Goal: Task Accomplishment & Management: Manage account settings

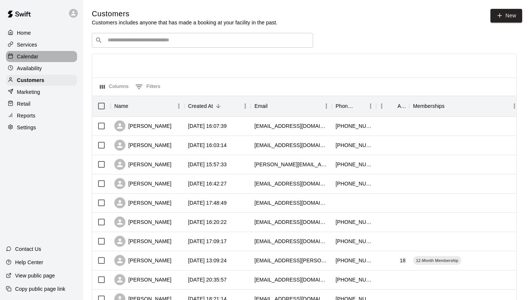
click at [28, 57] on p "Calendar" at bounding box center [27, 56] width 21 height 7
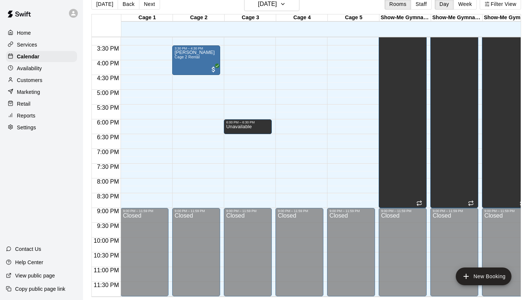
scroll to position [406, 0]
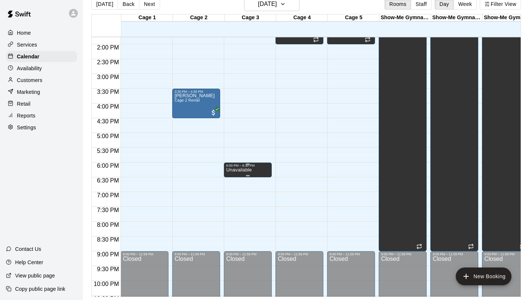
click at [326, 120] on div at bounding box center [265, 150] width 531 height 300
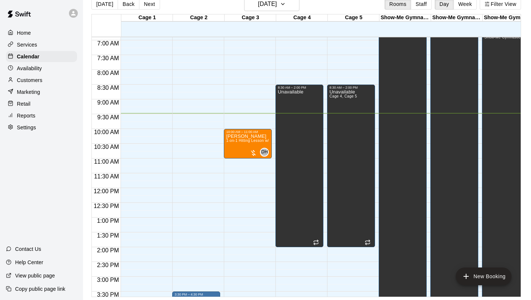
scroll to position [332, 0]
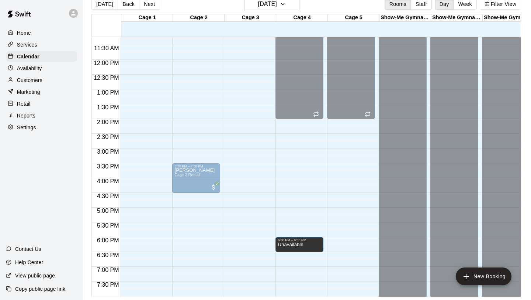
drag, startPoint x: 248, startPoint y: 243, endPoint x: 297, endPoint y: 245, distance: 49.1
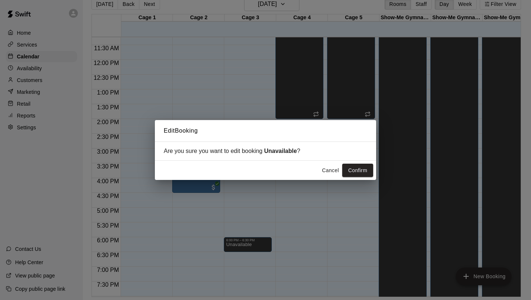
click at [353, 177] on div "Cancel Confirm" at bounding box center [265, 170] width 221 height 20
click at [355, 173] on button "Confirm" at bounding box center [357, 170] width 31 height 14
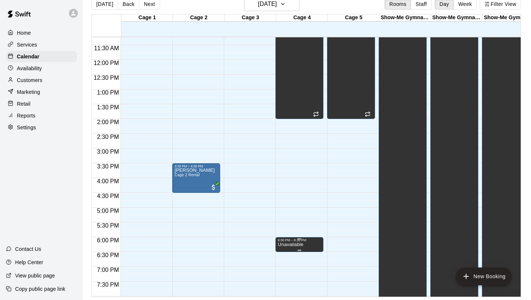
click at [282, 249] on icon "edit" at bounding box center [285, 249] width 9 height 9
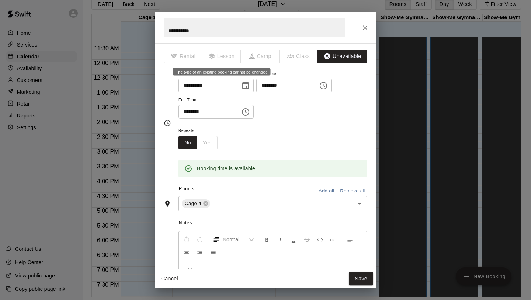
click at [225, 52] on span "Lesson" at bounding box center [221, 56] width 39 height 14
click at [206, 202] on icon at bounding box center [206, 203] width 5 height 5
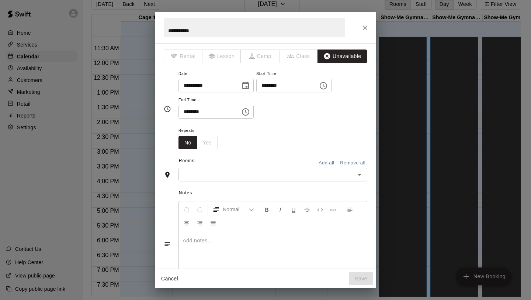
click at [365, 28] on icon "Close" at bounding box center [365, 27] width 4 height 4
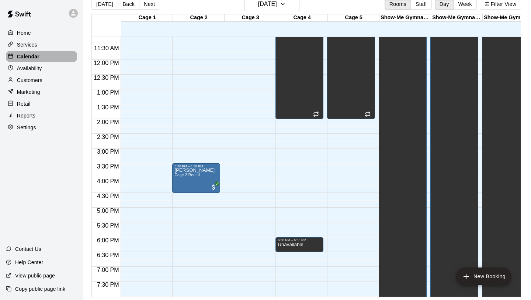
click at [45, 55] on div "Calendar" at bounding box center [41, 56] width 71 height 11
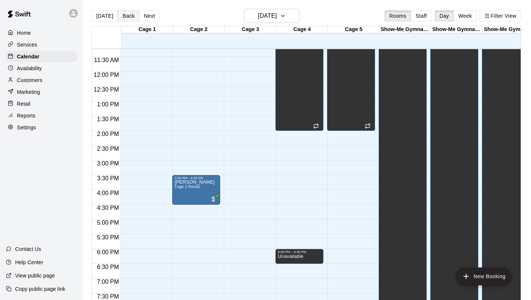
click at [131, 15] on button "Back" at bounding box center [129, 15] width 22 height 11
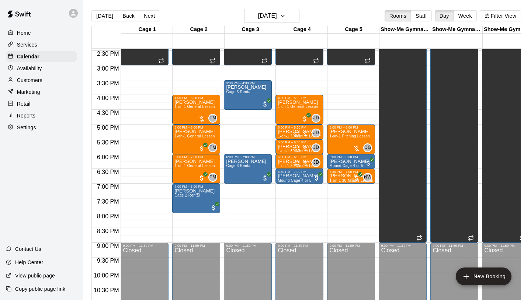
scroll to position [432, 0]
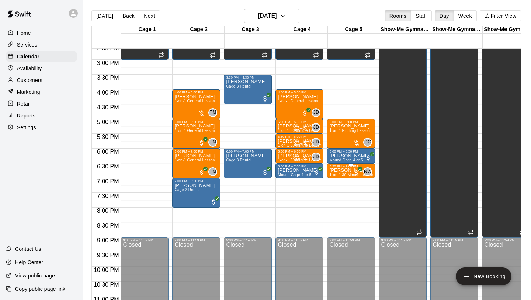
click at [346, 173] on span "1-on-1 30-Minute Lesson" at bounding box center [351, 175] width 44 height 4
click at [336, 179] on icon "edit" at bounding box center [337, 180] width 9 height 9
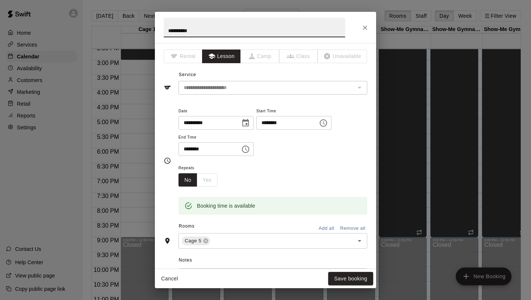
click at [253, 122] on button "Choose date, selected date is Oct 13, 2025" at bounding box center [245, 122] width 15 height 15
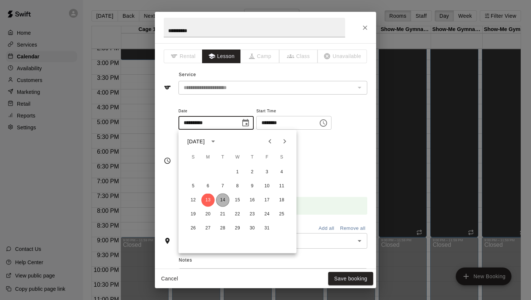
click at [222, 196] on button "14" at bounding box center [222, 199] width 13 height 13
type input "**********"
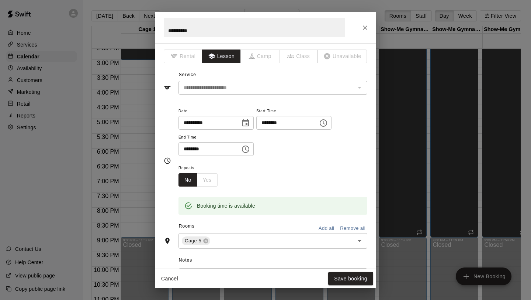
click at [269, 121] on input "********" at bounding box center [284, 123] width 57 height 14
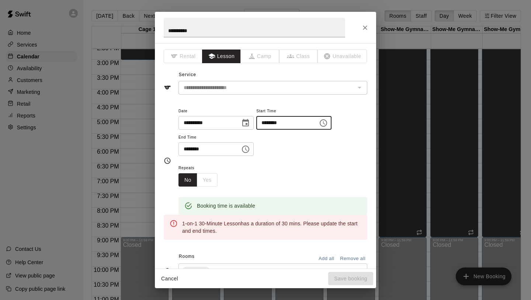
type input "********"
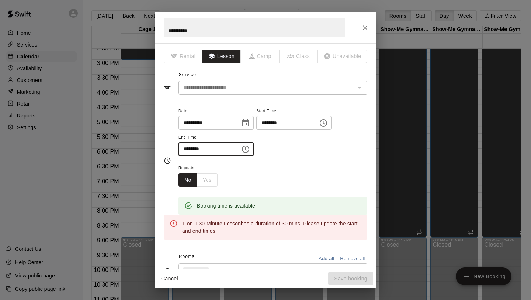
click at [186, 147] on input "********" at bounding box center [207, 149] width 57 height 14
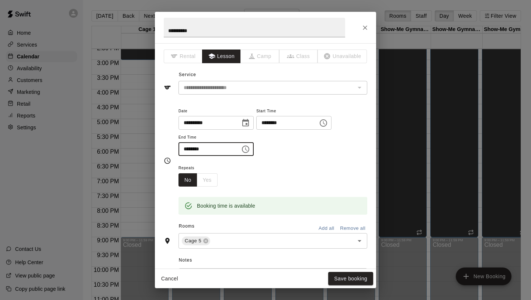
type input "********"
click at [294, 164] on div "Repeats No Yes" at bounding box center [273, 174] width 189 height 23
click at [343, 279] on button "Save booking" at bounding box center [350, 278] width 45 height 14
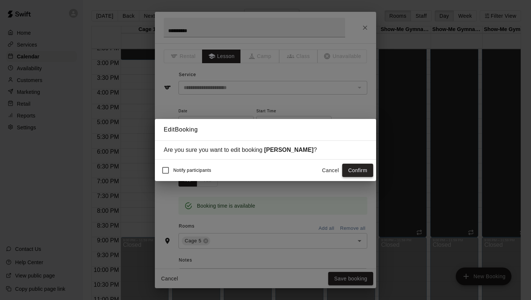
click at [368, 170] on button "Confirm" at bounding box center [357, 170] width 31 height 14
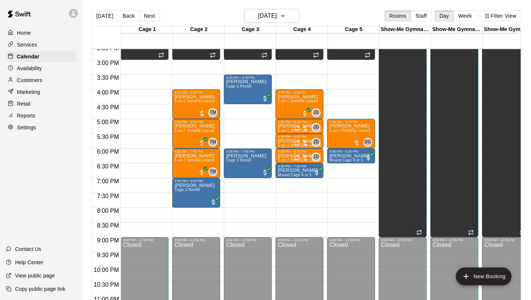
click at [143, 17] on button "Next" at bounding box center [149, 15] width 21 height 11
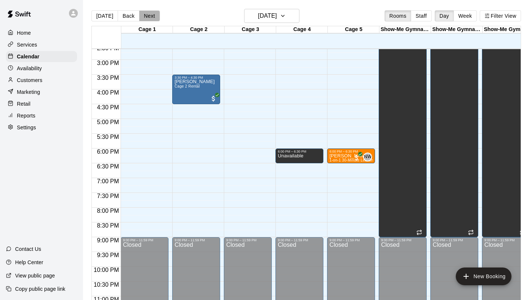
click at [143, 17] on button "Next" at bounding box center [149, 15] width 21 height 11
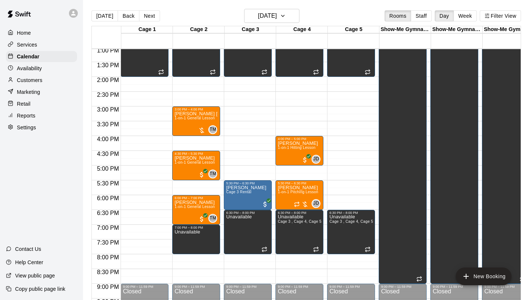
scroll to position [384, 0]
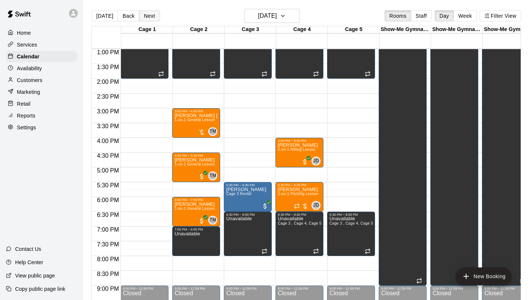
click at [154, 13] on button "Next" at bounding box center [149, 15] width 21 height 11
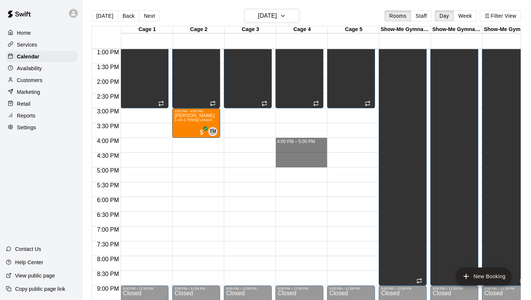
drag, startPoint x: 290, startPoint y: 140, endPoint x: 286, endPoint y: 167, distance: 27.2
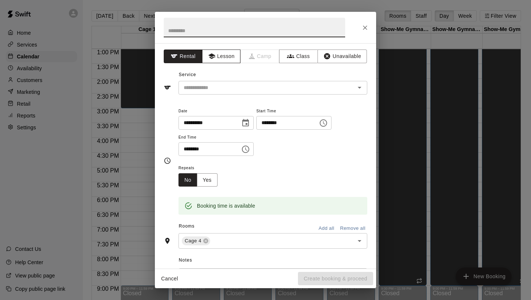
click at [225, 52] on button "Lesson" at bounding box center [221, 56] width 39 height 14
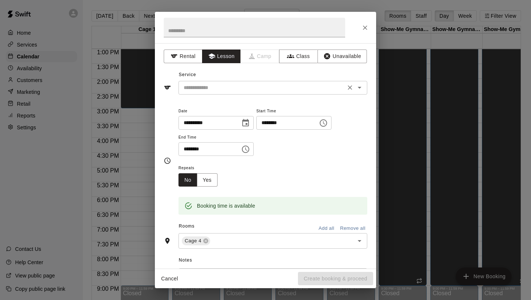
click at [225, 84] on input "text" at bounding box center [262, 87] width 163 height 9
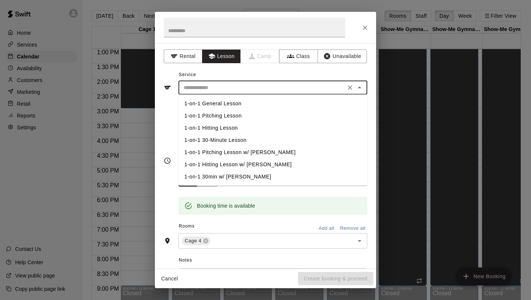
click at [222, 104] on li "1-on-1 General Lesson" at bounding box center [273, 103] width 189 height 12
type input "**********"
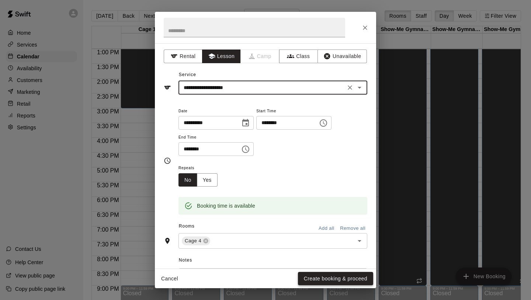
click at [348, 278] on button "Create booking & proceed" at bounding box center [335, 278] width 75 height 14
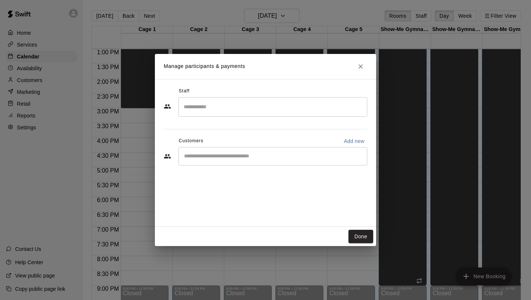
click at [269, 103] on input "Search staff" at bounding box center [273, 106] width 182 height 13
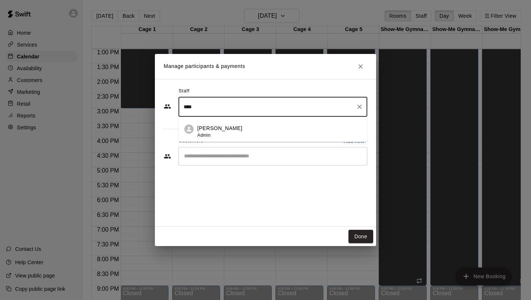
click at [258, 124] on li "[PERSON_NAME] Admin" at bounding box center [273, 129] width 189 height 25
click at [247, 160] on div "​" at bounding box center [273, 156] width 189 height 18
type input "****"
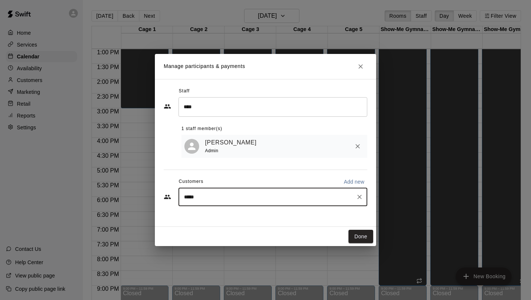
type input "******"
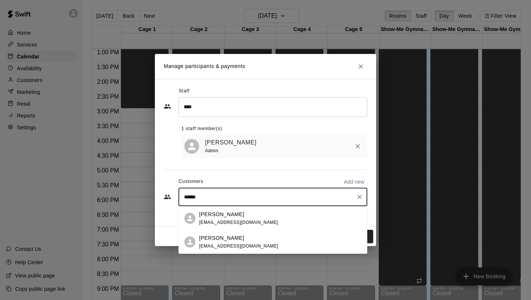
click at [229, 236] on p "[PERSON_NAME]" at bounding box center [221, 238] width 45 height 8
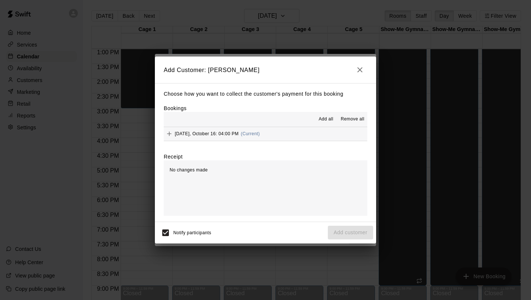
click at [301, 134] on button "[DATE], October 16: 04:00 PM (Current)" at bounding box center [266, 134] width 204 height 14
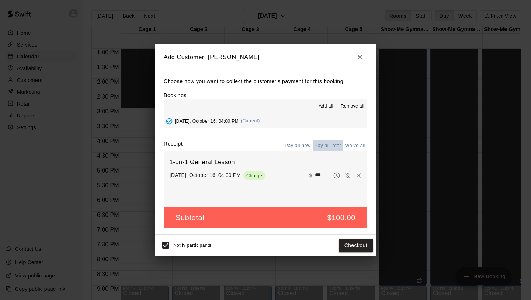
click at [322, 146] on button "Pay all later" at bounding box center [328, 145] width 31 height 11
click at [361, 58] on icon "button" at bounding box center [359, 57] width 5 height 5
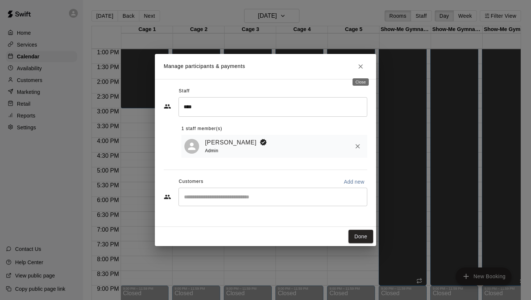
click at [358, 68] on icon "Close" at bounding box center [360, 66] width 7 height 7
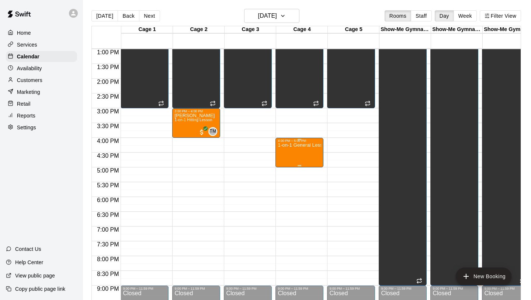
click at [305, 145] on p "1-on-1 General Lesson" at bounding box center [300, 145] width 44 height 0
click at [284, 190] on icon "delete" at bounding box center [285, 187] width 5 height 7
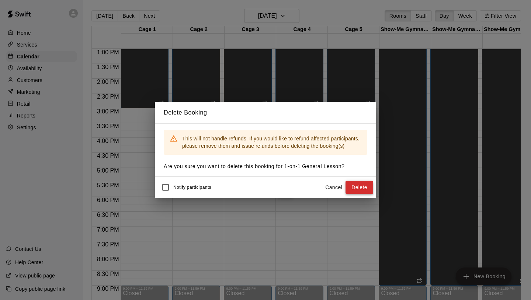
click at [357, 186] on button "Delete" at bounding box center [360, 187] width 28 height 14
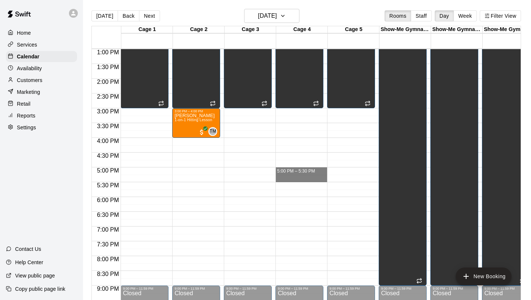
drag, startPoint x: 298, startPoint y: 171, endPoint x: 302, endPoint y: 175, distance: 6.0
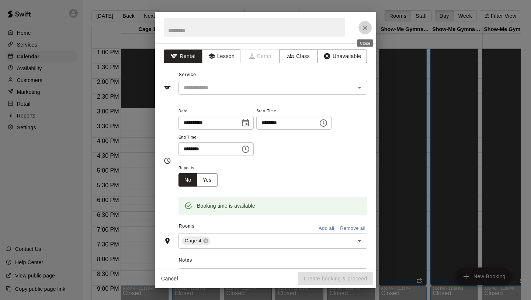
click at [366, 25] on icon "Close" at bounding box center [364, 27] width 7 height 7
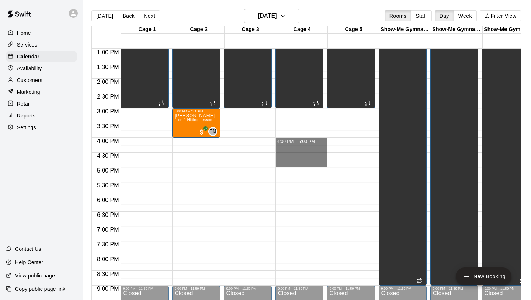
drag, startPoint x: 295, startPoint y: 142, endPoint x: 294, endPoint y: 167, distance: 24.7
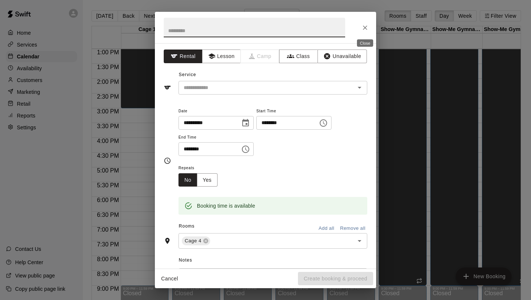
click at [371, 27] on button "Close" at bounding box center [365, 27] width 13 height 13
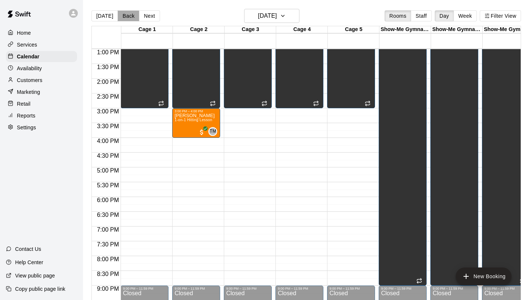
click at [126, 11] on button "Back" at bounding box center [129, 15] width 22 height 11
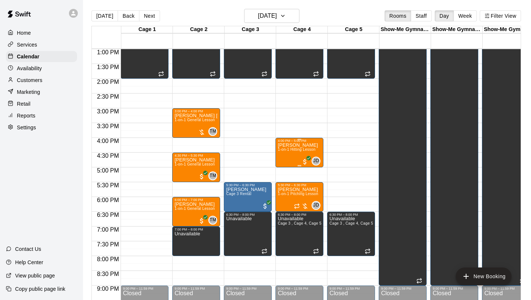
click at [288, 162] on div "[PERSON_NAME] 1-on-1 Hitting Lesson" at bounding box center [298, 292] width 40 height 300
click at [283, 150] on icon "edit" at bounding box center [285, 150] width 9 height 9
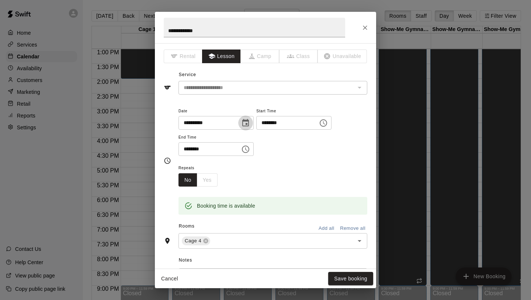
click at [248, 122] on icon "Choose date, selected date is Oct 15, 2025" at bounding box center [245, 122] width 9 height 9
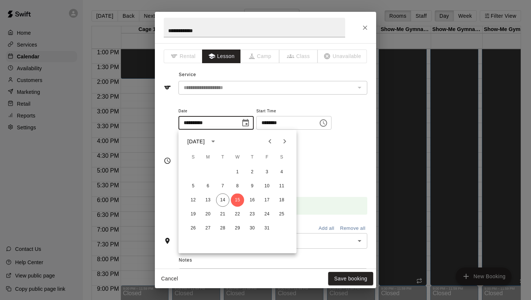
click at [341, 158] on div "**********" at bounding box center [273, 134] width 189 height 57
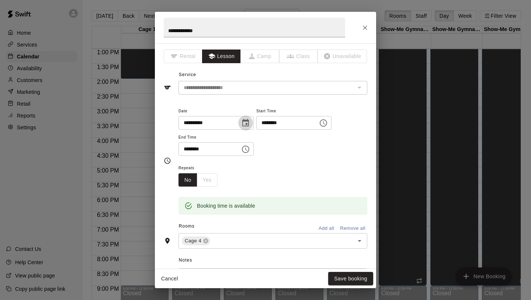
click at [247, 119] on icon "Choose date, selected date is Oct 15, 2025" at bounding box center [245, 122] width 9 height 9
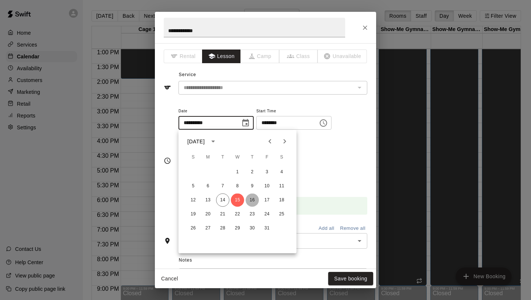
click at [255, 196] on button "16" at bounding box center [252, 199] width 13 height 13
type input "**********"
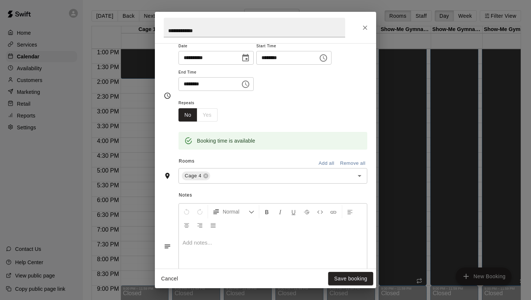
scroll to position [83, 0]
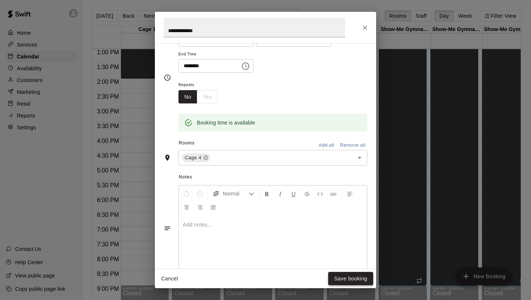
click at [343, 281] on button "Save booking" at bounding box center [350, 278] width 45 height 14
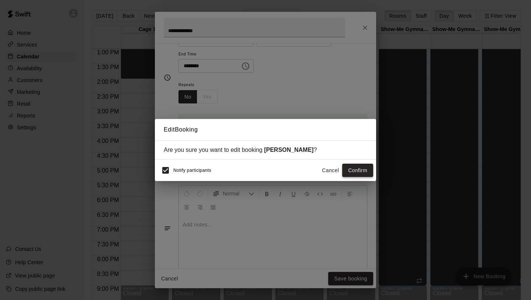
click at [364, 168] on button "Confirm" at bounding box center [357, 170] width 31 height 14
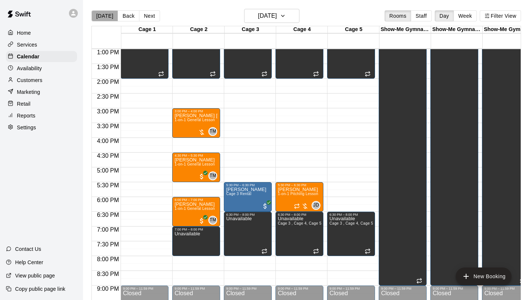
click at [108, 18] on button "[DATE]" at bounding box center [104, 15] width 27 height 11
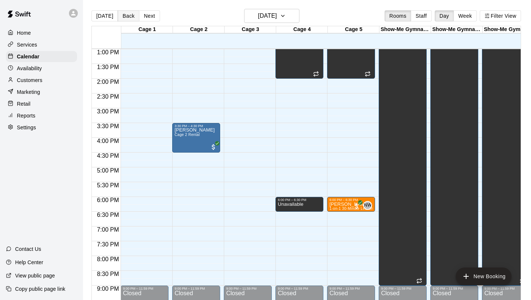
click at [132, 13] on button "Back" at bounding box center [129, 15] width 22 height 11
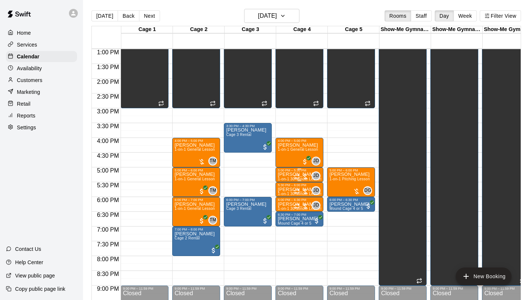
scroll to position [435, 0]
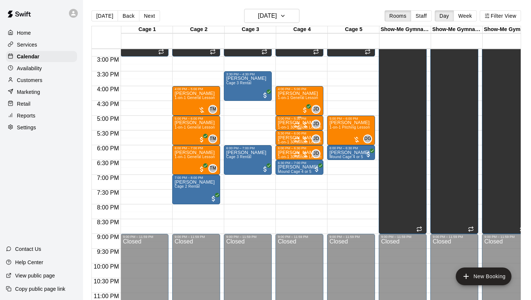
click at [288, 122] on p "[PERSON_NAME]" at bounding box center [300, 122] width 44 height 0
click at [285, 150] on img "edit" at bounding box center [285, 148] width 8 height 8
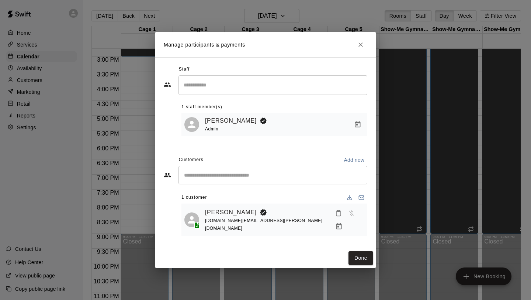
click at [362, 213] on div at bounding box center [348, 219] width 32 height 27
click at [343, 222] on icon "Manage bookings & payment" at bounding box center [338, 225] width 7 height 7
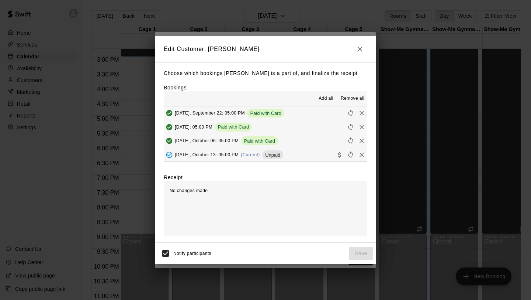
click at [303, 152] on button "[DATE], October 13: 05:00 PM (Current) Unpaid" at bounding box center [266, 155] width 204 height 14
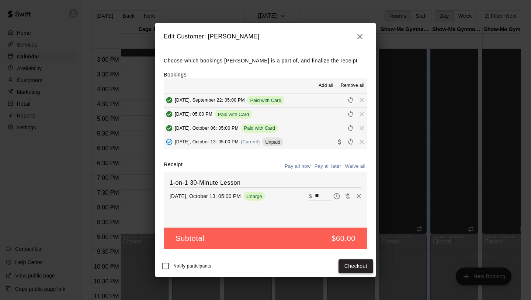
click at [364, 267] on button "Checkout" at bounding box center [356, 266] width 35 height 14
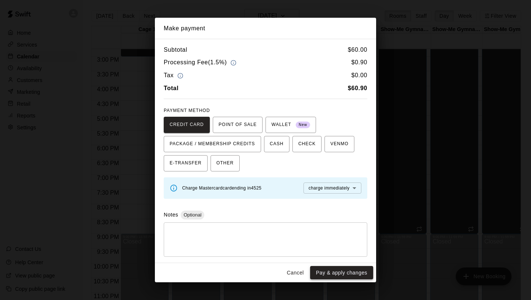
click at [347, 269] on button "Pay & apply changes" at bounding box center [341, 273] width 63 height 14
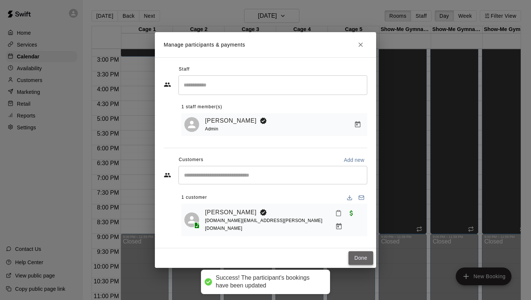
click at [365, 251] on button "Done" at bounding box center [361, 258] width 25 height 14
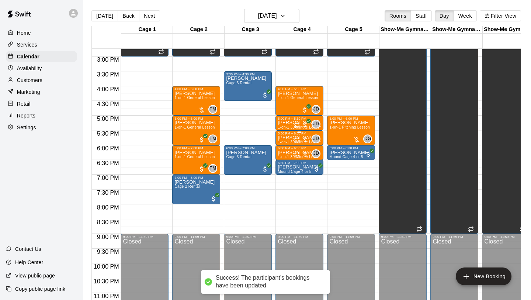
click at [295, 134] on div "JD 0" at bounding box center [307, 138] width 27 height 9
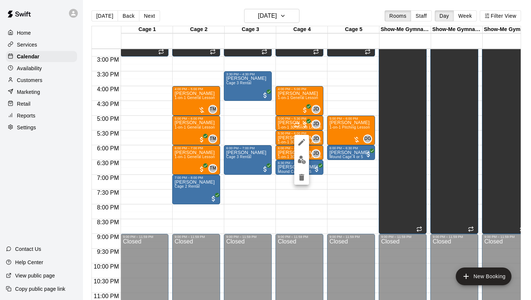
click at [302, 152] on button "edit" at bounding box center [301, 159] width 15 height 14
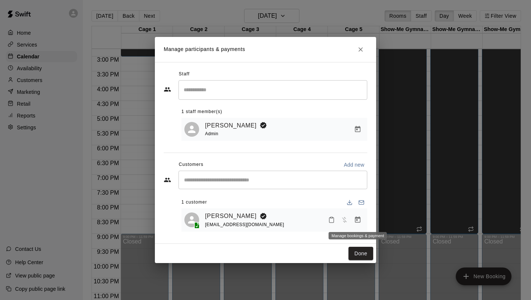
click at [361, 221] on icon "Manage bookings & payment" at bounding box center [357, 219] width 7 height 7
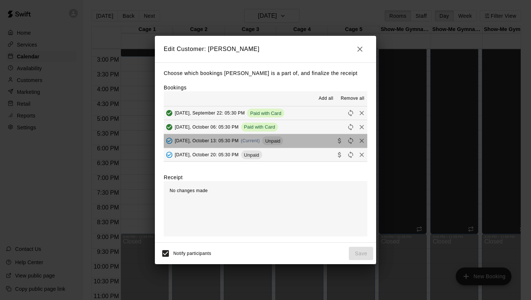
click at [219, 141] on span "[DATE], October 13: 05:30 PM" at bounding box center [207, 140] width 64 height 5
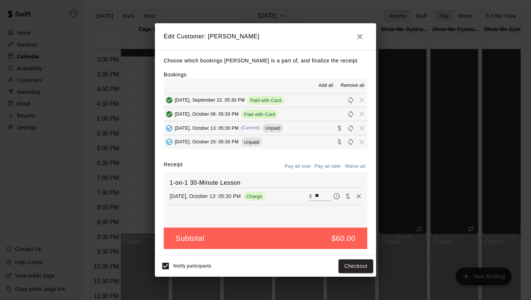
click at [182, 255] on div "Notify participants Checkout" at bounding box center [265, 265] width 221 height 21
click at [174, 265] on span "Notify participants" at bounding box center [192, 265] width 38 height 5
click at [354, 265] on button "Checkout" at bounding box center [356, 266] width 35 height 14
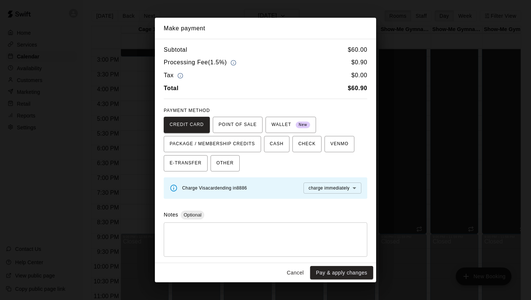
click at [354, 265] on div "Cancel Pay & apply changes" at bounding box center [265, 273] width 221 height 20
click at [353, 269] on button "Pay & apply changes" at bounding box center [341, 273] width 63 height 14
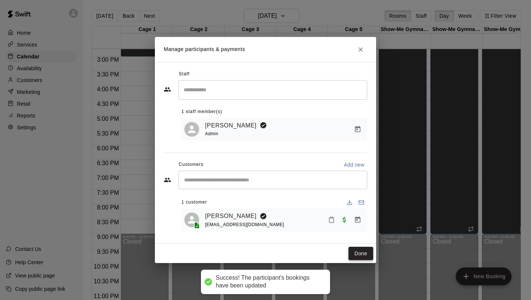
click at [366, 253] on button "Done" at bounding box center [361, 253] width 25 height 14
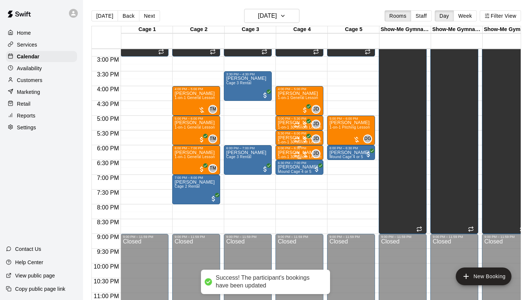
click at [287, 152] on p "[PERSON_NAME]" at bounding box center [300, 152] width 44 height 0
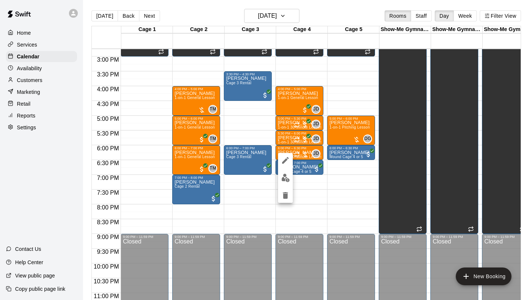
click at [287, 179] on img "edit" at bounding box center [285, 177] width 8 height 8
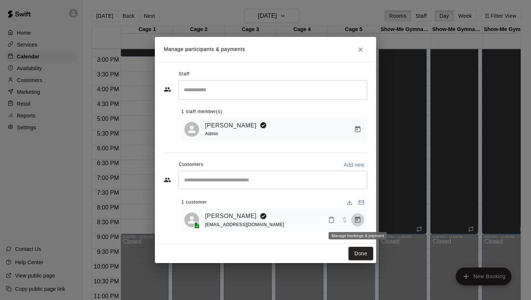
click at [354, 219] on button "Manage bookings & payment" at bounding box center [357, 219] width 13 height 13
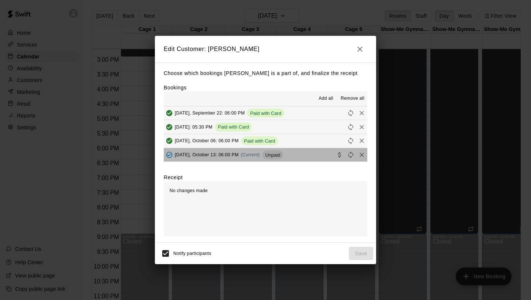
click at [209, 156] on span "[DATE], October 13: 06:00 PM" at bounding box center [207, 154] width 64 height 5
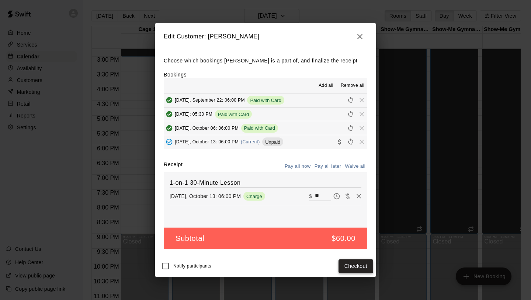
click at [363, 267] on button "Checkout" at bounding box center [356, 266] width 35 height 14
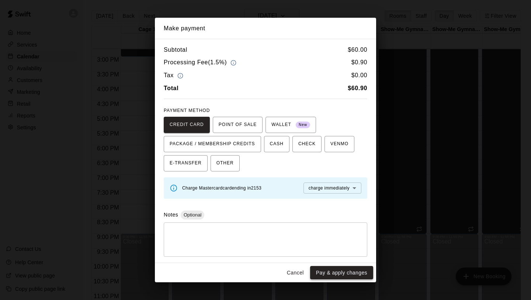
click at [356, 270] on button "Pay & apply changes" at bounding box center [341, 273] width 63 height 14
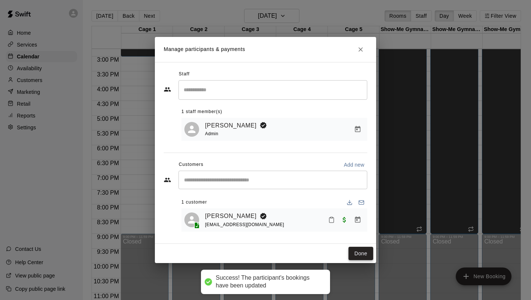
click at [368, 255] on button "Done" at bounding box center [361, 253] width 25 height 14
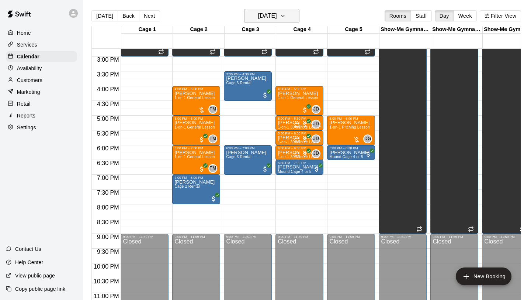
click at [277, 15] on h6 "[DATE]" at bounding box center [267, 16] width 19 height 10
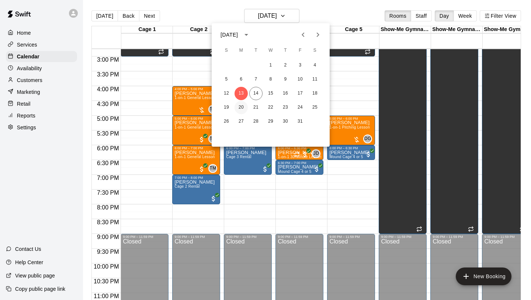
click at [240, 108] on button "20" at bounding box center [241, 107] width 13 height 13
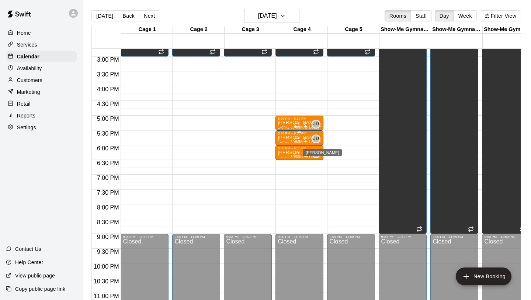
click at [319, 138] on span "JD" at bounding box center [317, 138] width 6 height 7
click at [319, 181] on icon "delete" at bounding box center [320, 177] width 9 height 9
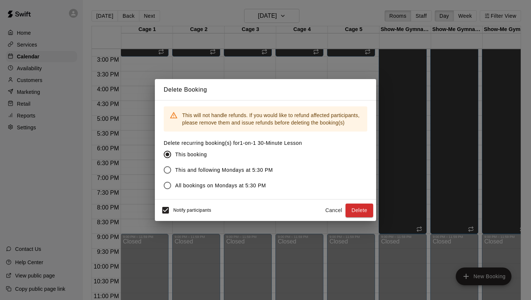
click at [194, 204] on div "Notify participants" at bounding box center [184, 209] width 53 height 15
click at [359, 212] on button "Delete" at bounding box center [360, 210] width 28 height 14
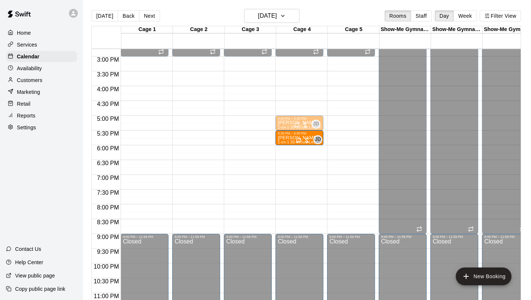
drag, startPoint x: 286, startPoint y: 152, endPoint x: 287, endPoint y: 140, distance: 11.5
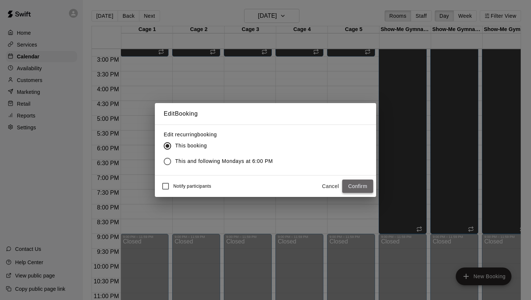
click at [370, 189] on button "Confirm" at bounding box center [357, 186] width 31 height 14
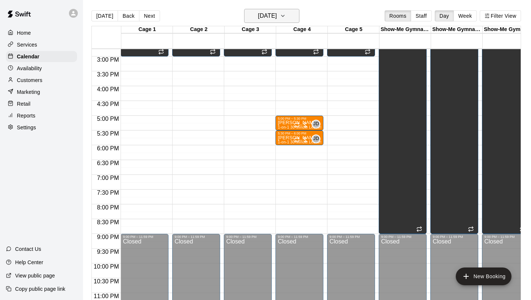
click at [261, 18] on h6 "[DATE]" at bounding box center [267, 16] width 19 height 10
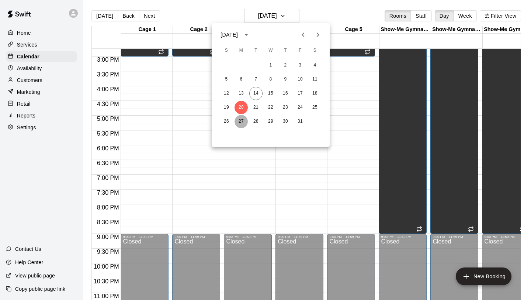
click at [240, 120] on button "27" at bounding box center [241, 121] width 13 height 13
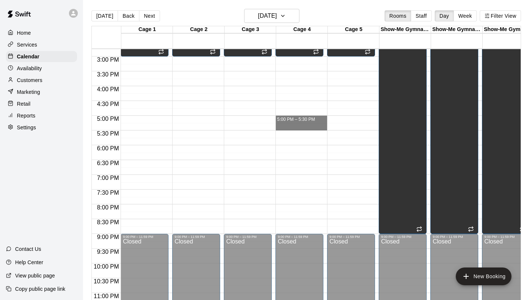
drag, startPoint x: 298, startPoint y: 119, endPoint x: 302, endPoint y: 128, distance: 10.4
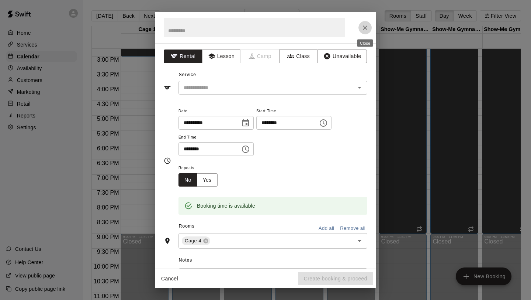
click at [364, 27] on icon "Close" at bounding box center [364, 27] width 7 height 7
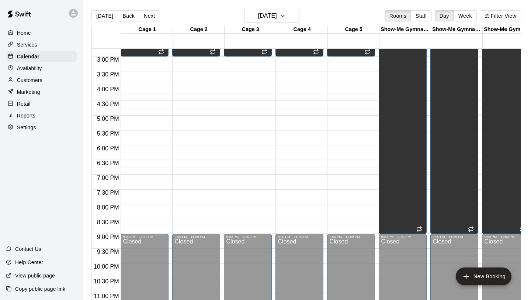
click at [224, 9] on div "[DATE] Back [DATE][DATE] Rooms Staff Day Week Filter View" at bounding box center [306, 17] width 430 height 17
click at [108, 22] on div "[DATE] Back [DATE][DATE] Rooms Staff Day Week Filter View" at bounding box center [306, 17] width 430 height 17
click at [105, 18] on button "[DATE]" at bounding box center [104, 15] width 27 height 11
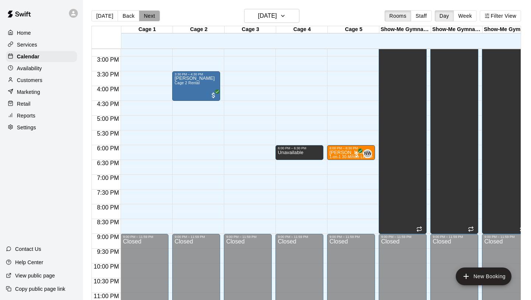
click at [155, 18] on button "Next" at bounding box center [149, 15] width 21 height 11
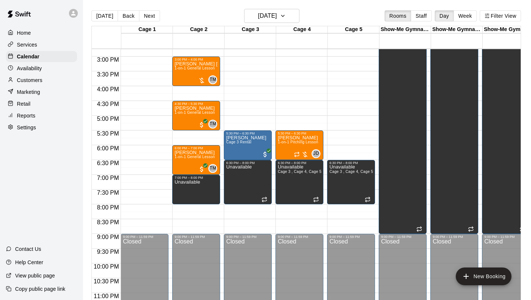
scroll to position [424, 0]
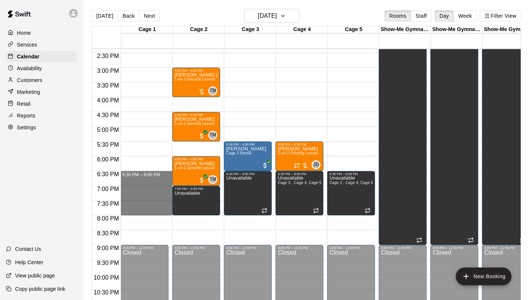
drag, startPoint x: 152, startPoint y: 177, endPoint x: 149, endPoint y: 213, distance: 36.7
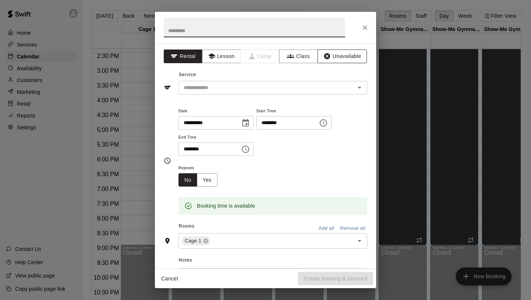
click at [350, 60] on button "Unavailable" at bounding box center [342, 56] width 49 height 14
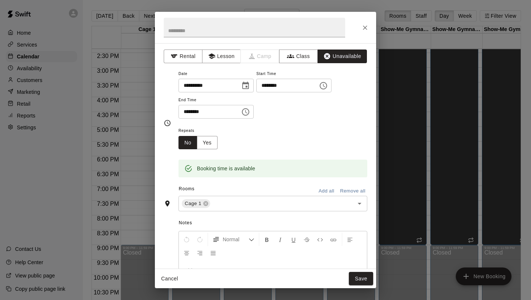
click at [364, 285] on div "Cancel Save" at bounding box center [265, 279] width 221 height 20
click at [364, 283] on button "Save" at bounding box center [361, 278] width 24 height 14
click at [364, 283] on div "Cancel Save" at bounding box center [265, 279] width 221 height 20
